Goal: Find contact information: Find contact information

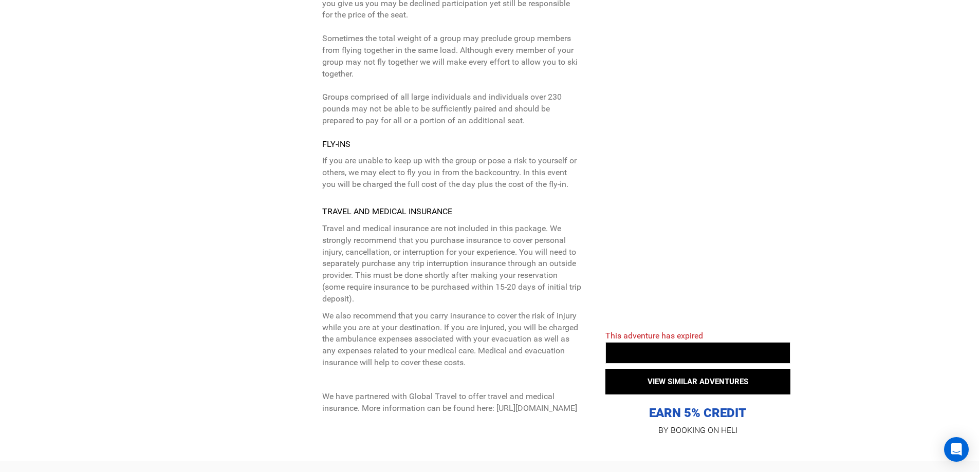
scroll to position [3668, 0]
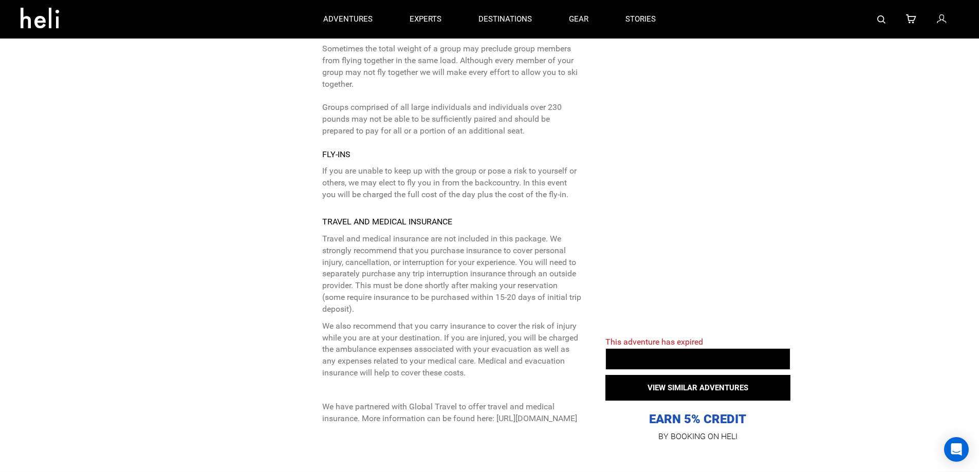
drag, startPoint x: 525, startPoint y: 237, endPoint x: 512, endPoint y: 261, distance: 26.9
drag, startPoint x: 499, startPoint y: 288, endPoint x: 498, endPoint y: 298, distance: 9.9
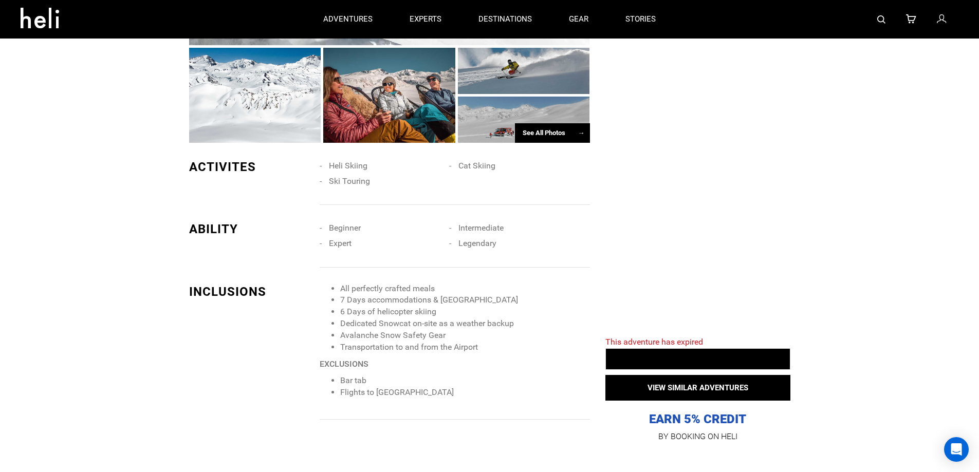
scroll to position [703, 0]
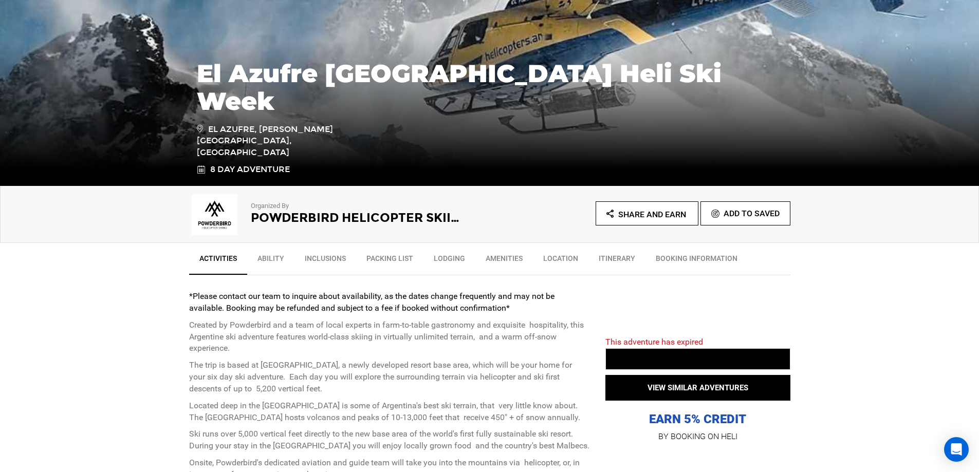
click at [710, 261] on link "BOOKING INFORMATION" at bounding box center [697, 261] width 102 height 26
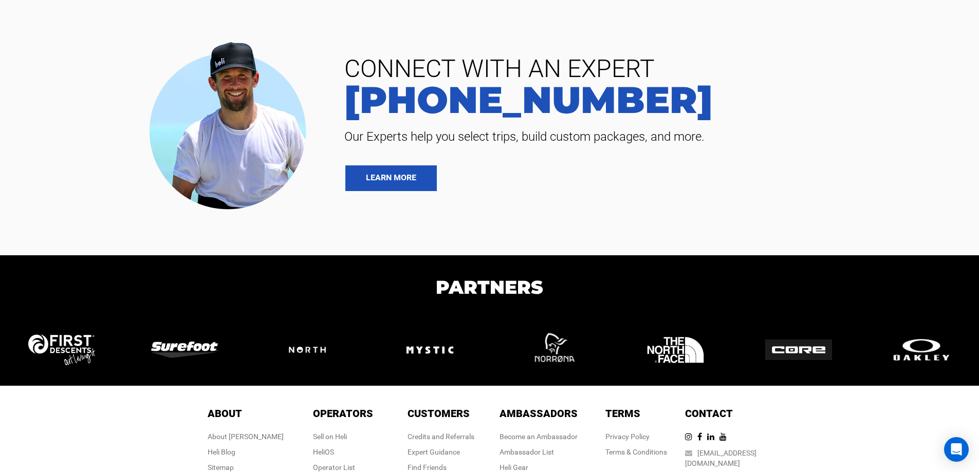
scroll to position [4190, 0]
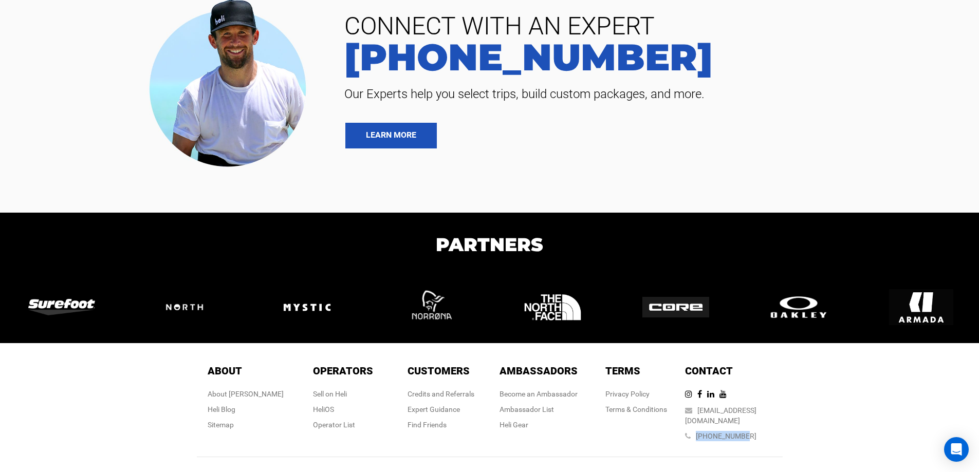
drag, startPoint x: 714, startPoint y: 413, endPoint x: 778, endPoint y: 413, distance: 63.7
click at [780, 413] on div "Contact Contact [EMAIL_ADDRESS][DOMAIN_NAME] [PHONE_NUMBER]" at bounding box center [734, 405] width 98 height 83
copy link "[PHONE_NUMBER]"
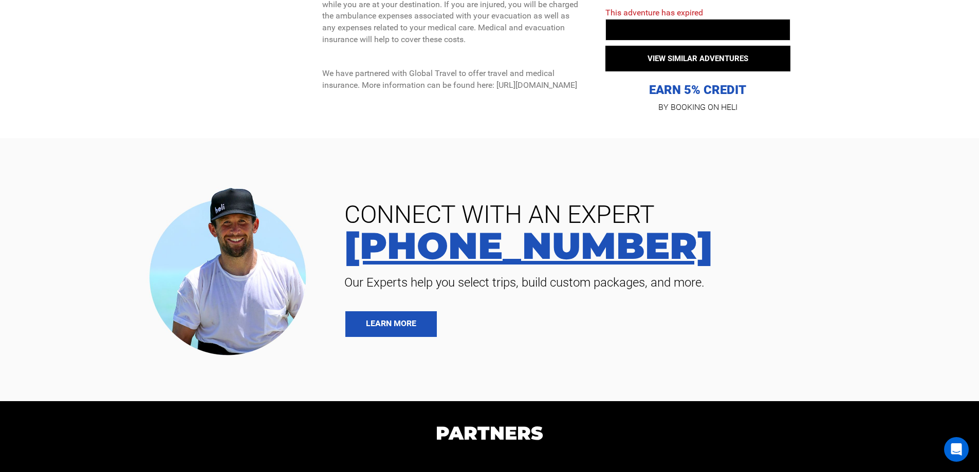
scroll to position [4002, 0]
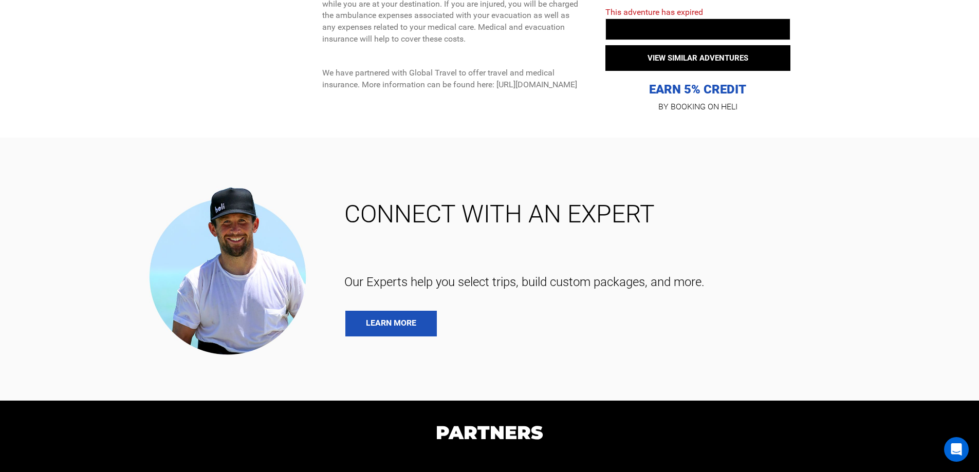
drag, startPoint x: 817, startPoint y: 249, endPoint x: 820, endPoint y: 254, distance: 5.7
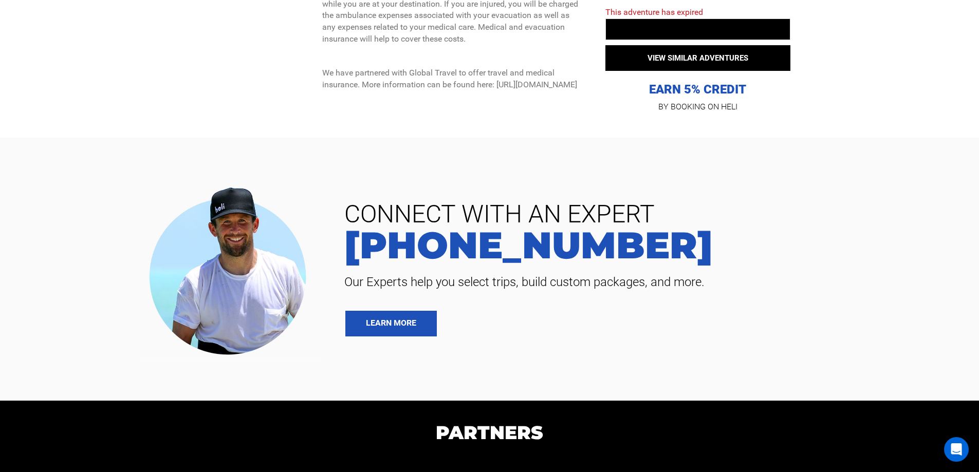
drag, startPoint x: 852, startPoint y: 148, endPoint x: 859, endPoint y: 176, distance: 29.1
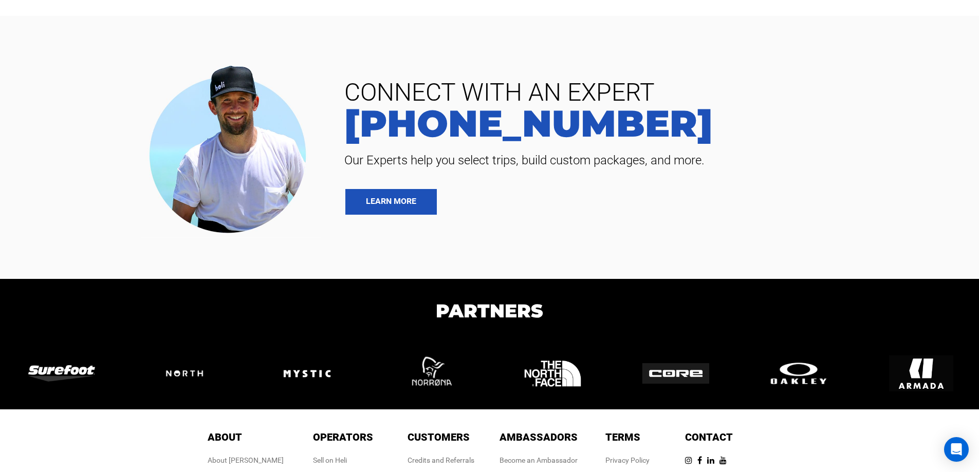
scroll to position [4130, 0]
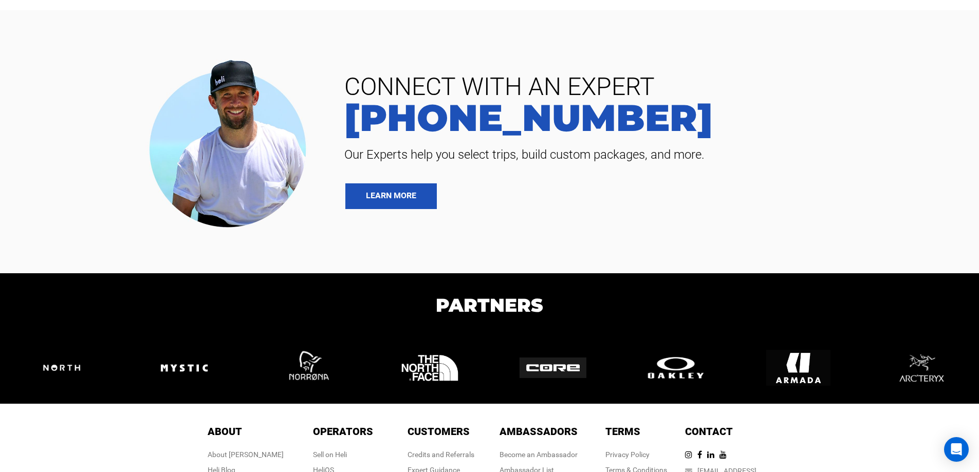
drag, startPoint x: 567, startPoint y: 170, endPoint x: 571, endPoint y: 177, distance: 8.0
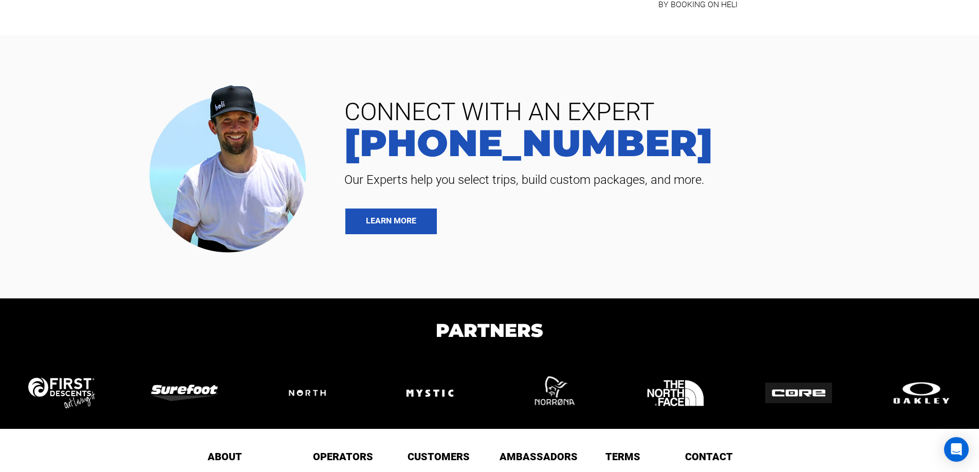
scroll to position [4190, 0]
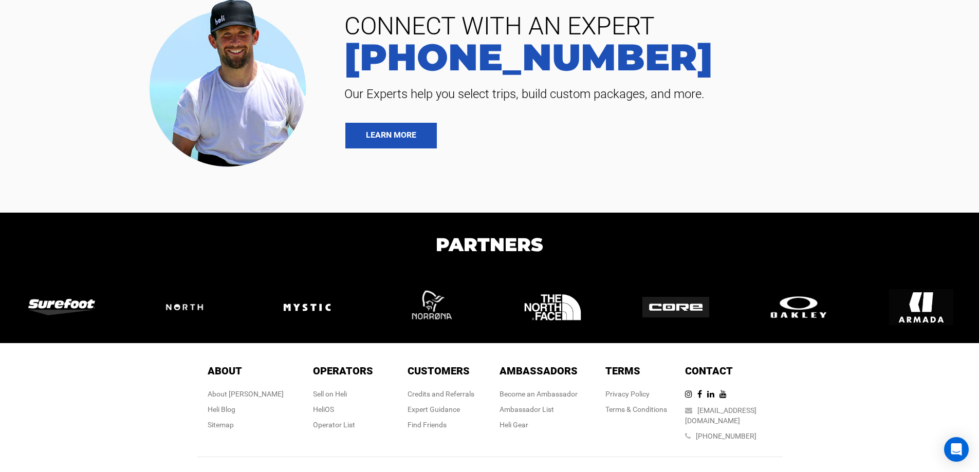
drag, startPoint x: 950, startPoint y: 109, endPoint x: 940, endPoint y: 95, distance: 17.3
click at [950, 109] on div "CONNECT WITH AN EXPERT [PHONE_NUMBER] Our Experts help you select trips, build …" at bounding box center [650, 81] width 643 height 135
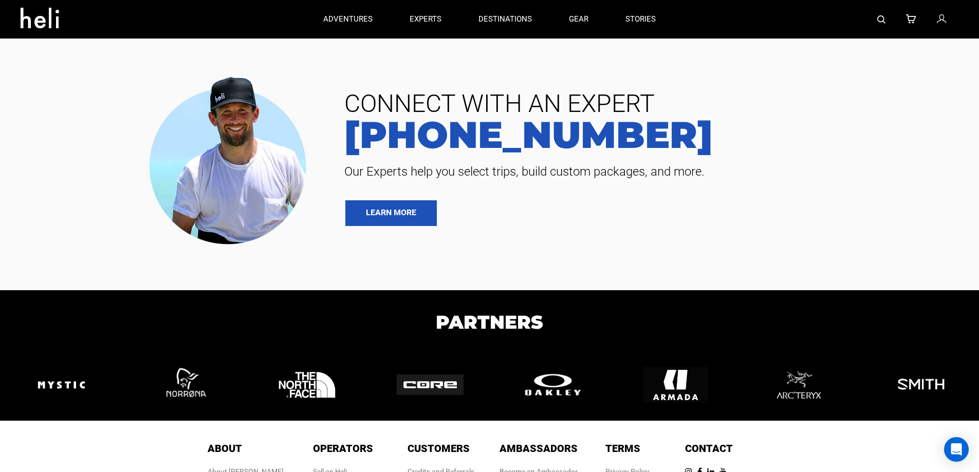
scroll to position [4111, 0]
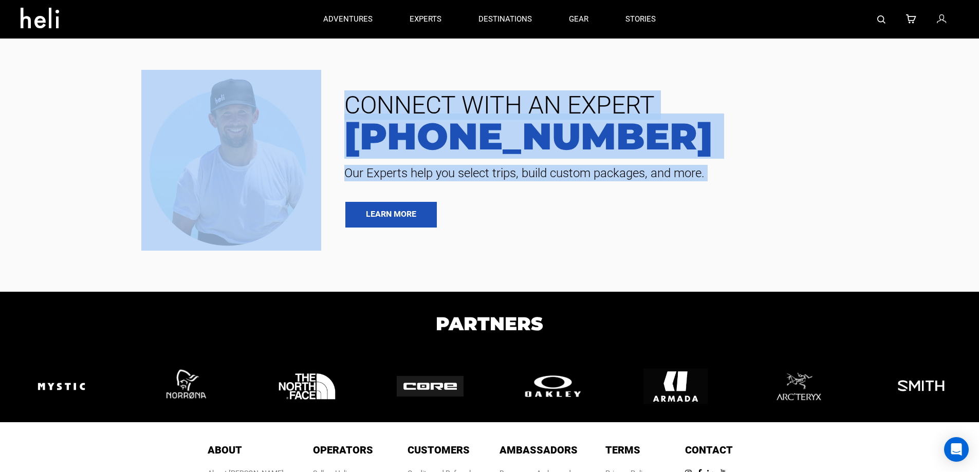
drag, startPoint x: 344, startPoint y: 63, endPoint x: 532, endPoint y: 89, distance: 190.0
click at [474, 79] on div "CONNECT WITH AN EXPERT [PHONE_NUMBER] Our Experts help you select trips, build …" at bounding box center [489, 160] width 979 height 181
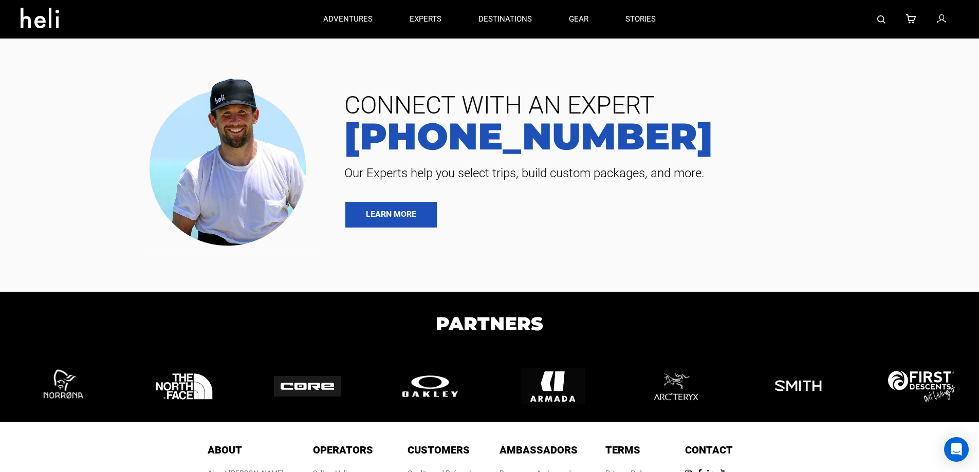
click at [700, 93] on span "CONNECT WITH AN EXPERT" at bounding box center [650, 105] width 627 height 25
drag, startPoint x: 816, startPoint y: 184, endPoint x: 812, endPoint y: 205, distance: 22.1
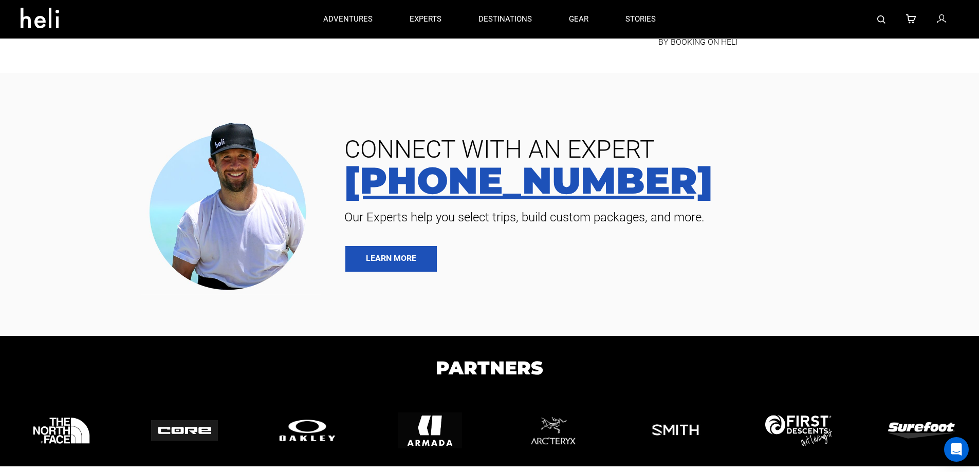
scroll to position [4055, 0]
